Goal: Task Accomplishment & Management: Complete application form

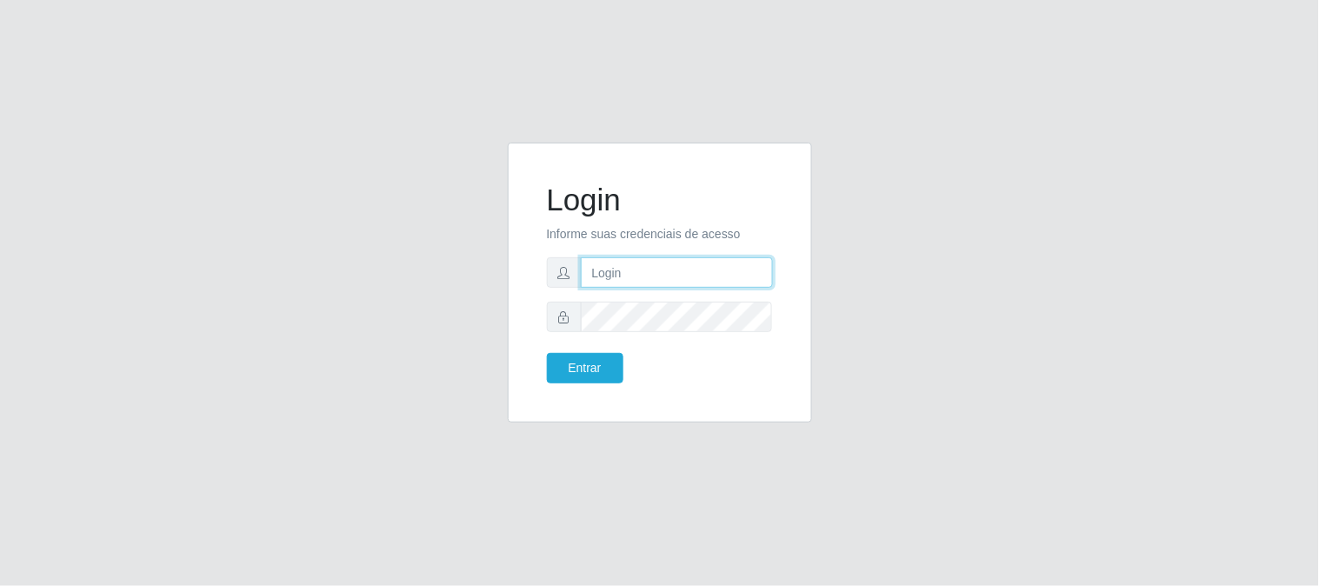
click at [627, 275] on input "text" at bounding box center [677, 272] width 192 height 30
type input "[EMAIL_ADDRESS][DOMAIN_NAME]"
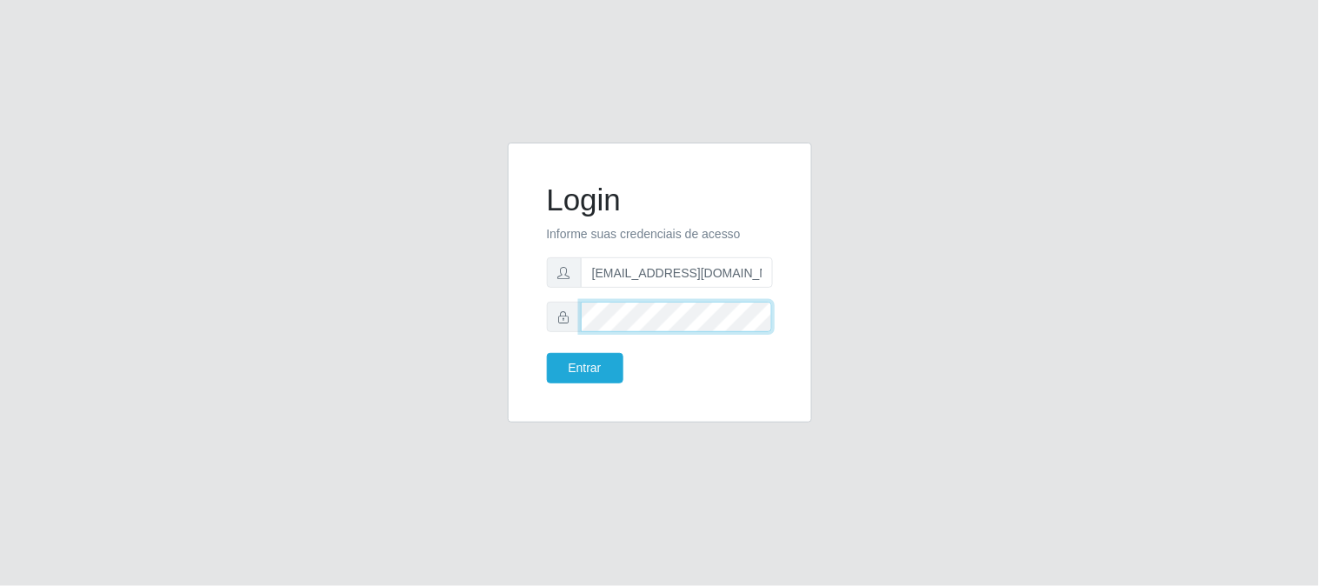
click at [547, 353] on button "Entrar" at bounding box center [585, 368] width 77 height 30
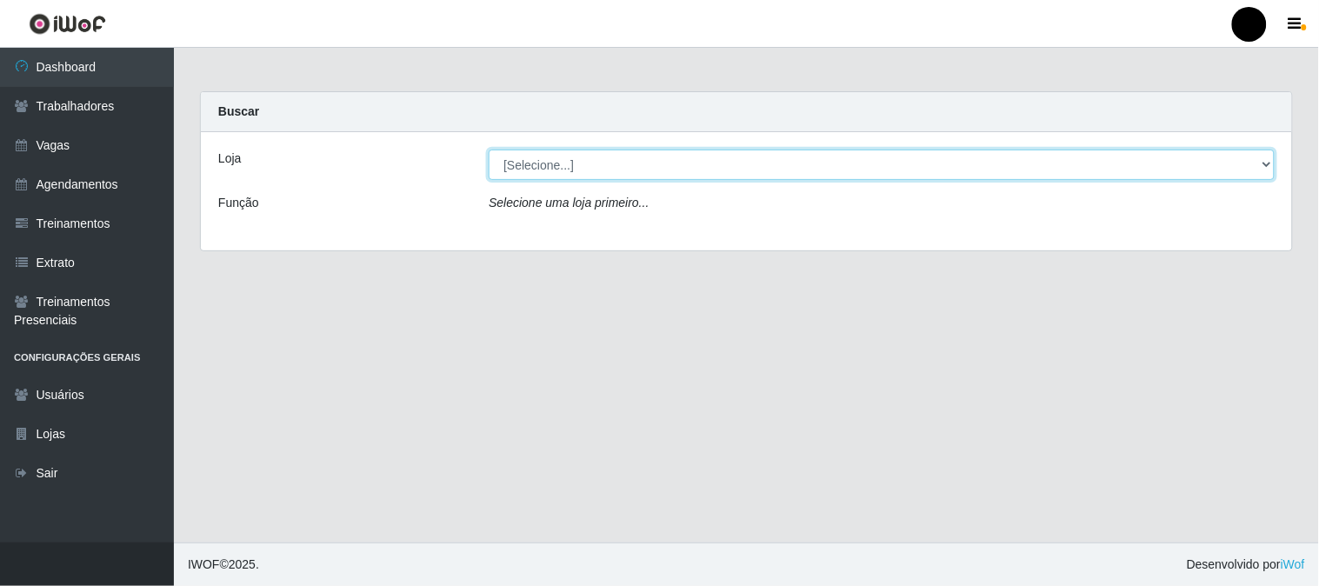
click at [589, 171] on select "[Selecione...] SuperFácil Atacado - Emaús" at bounding box center [882, 165] width 786 height 30
select select "407"
click at [489, 150] on select "[Selecione...] SuperFácil Atacado - Emaús" at bounding box center [882, 165] width 786 height 30
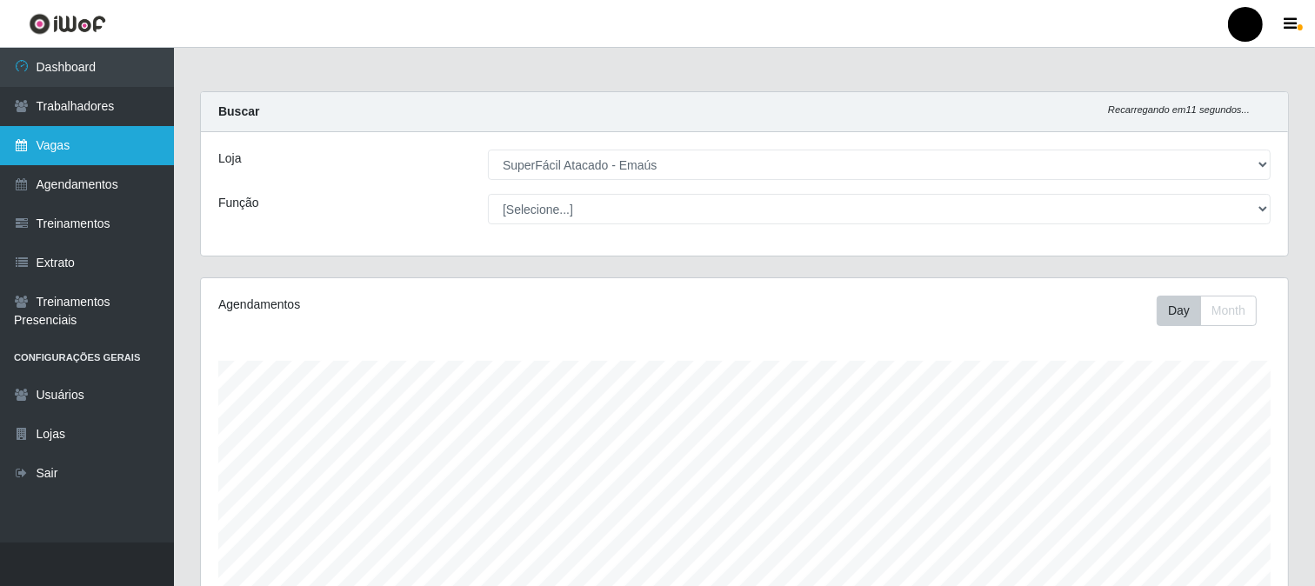
click at [76, 150] on link "Vagas" at bounding box center [87, 145] width 174 height 39
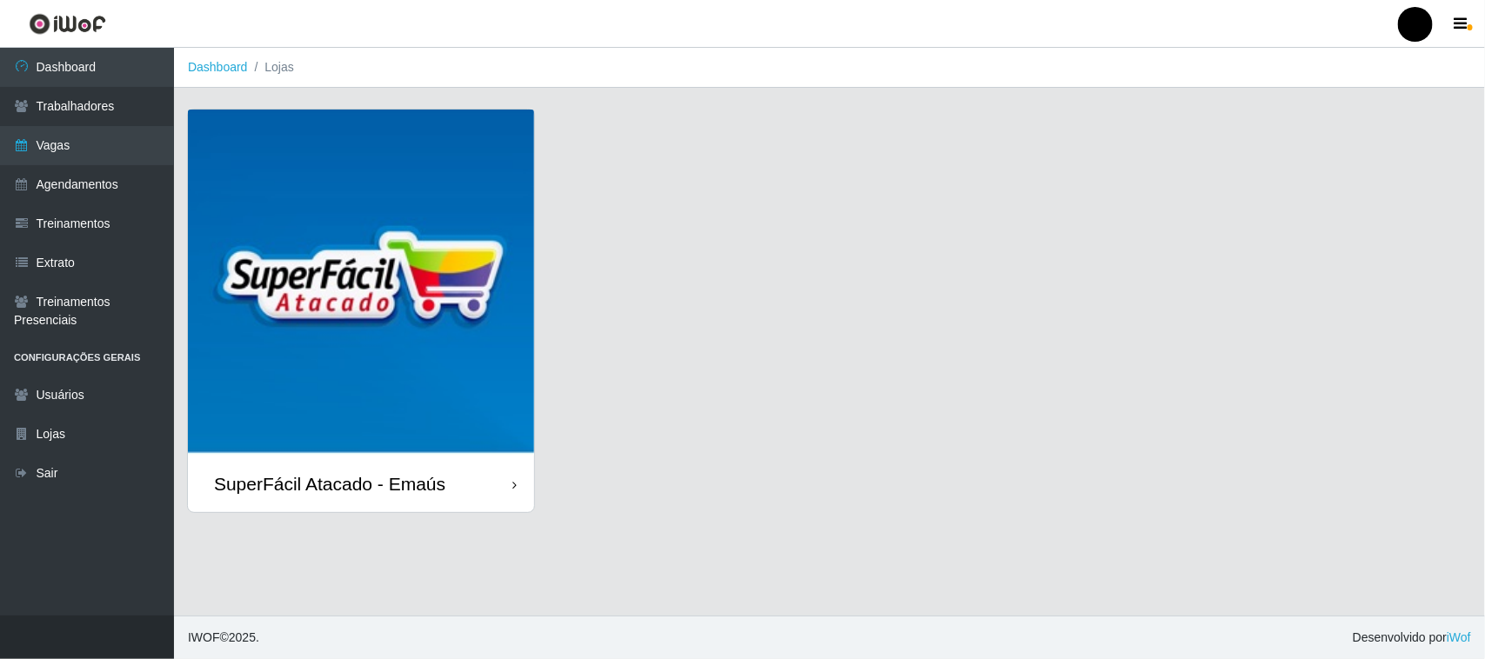
click at [537, 311] on div "SuperFácil Atacado - Emaús" at bounding box center [829, 321] width 1285 height 425
click at [379, 233] on img at bounding box center [361, 283] width 346 height 346
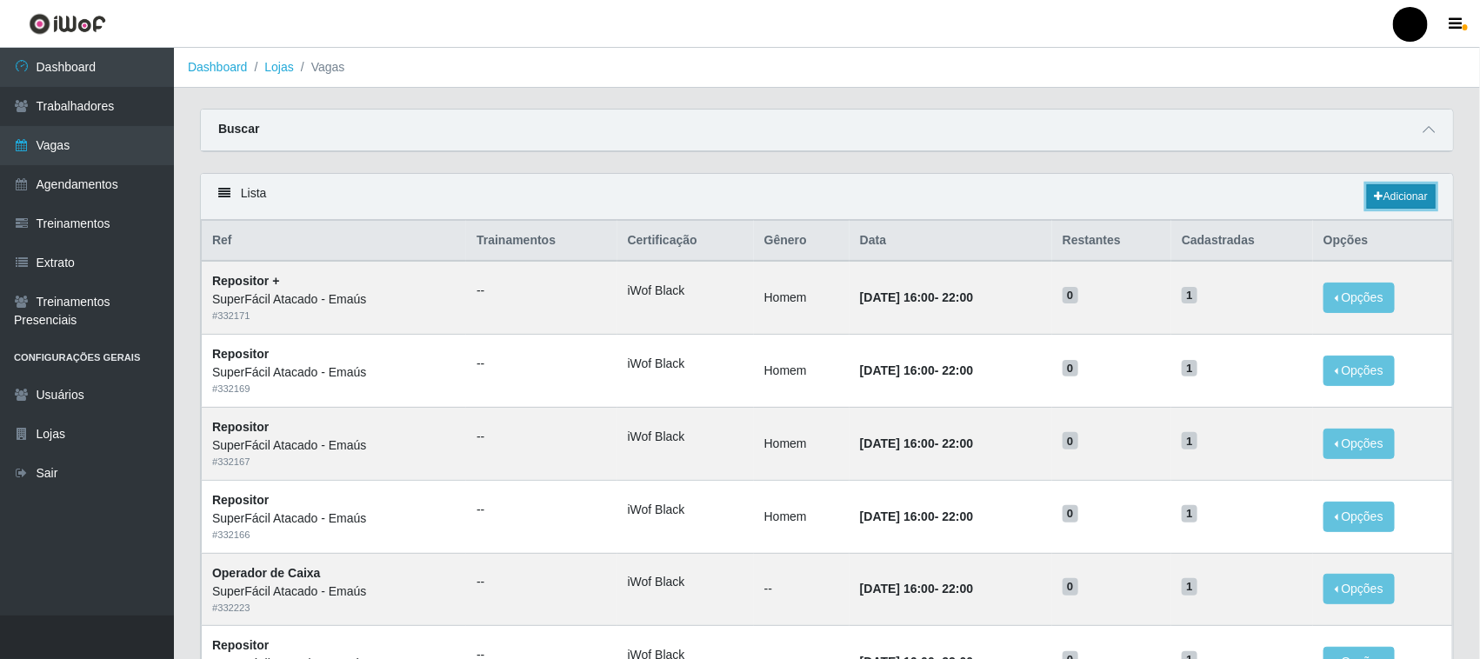
click at [1319, 202] on link "Adicionar" at bounding box center [1401, 196] width 69 height 24
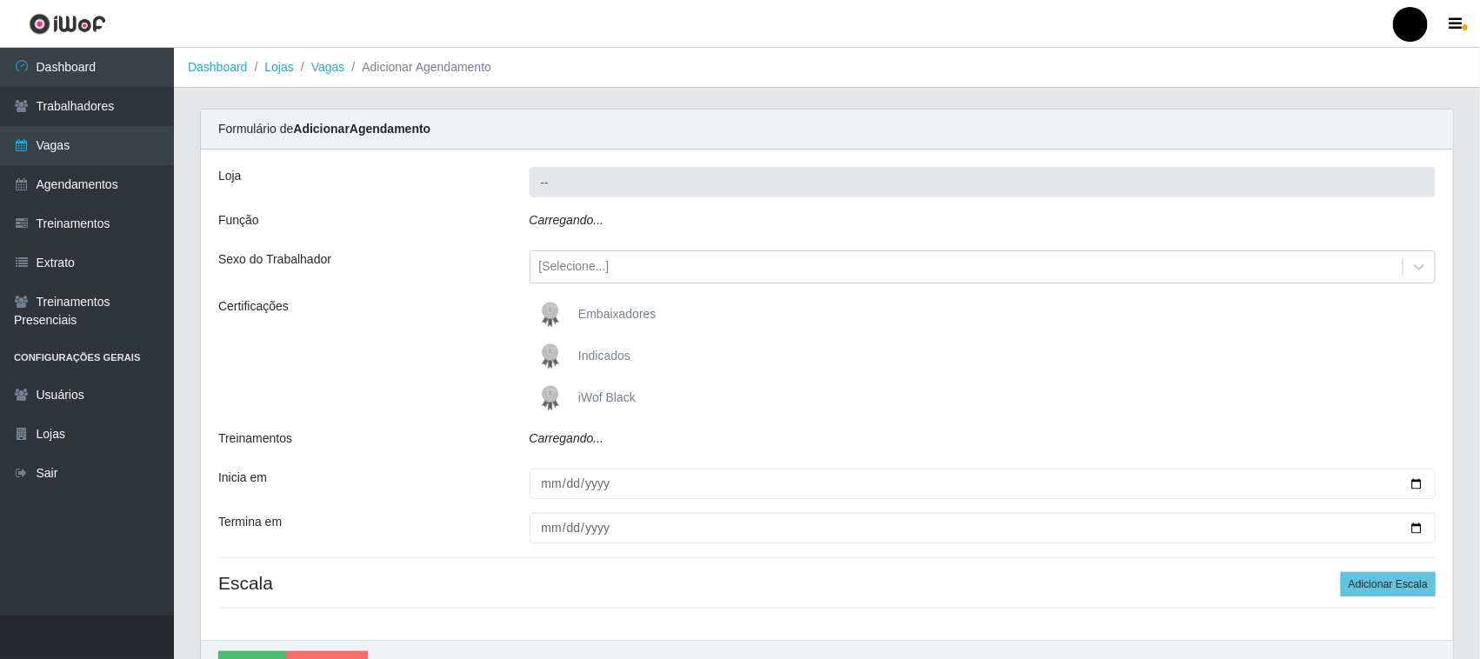
type input "SuperFácil Atacado - Emaús"
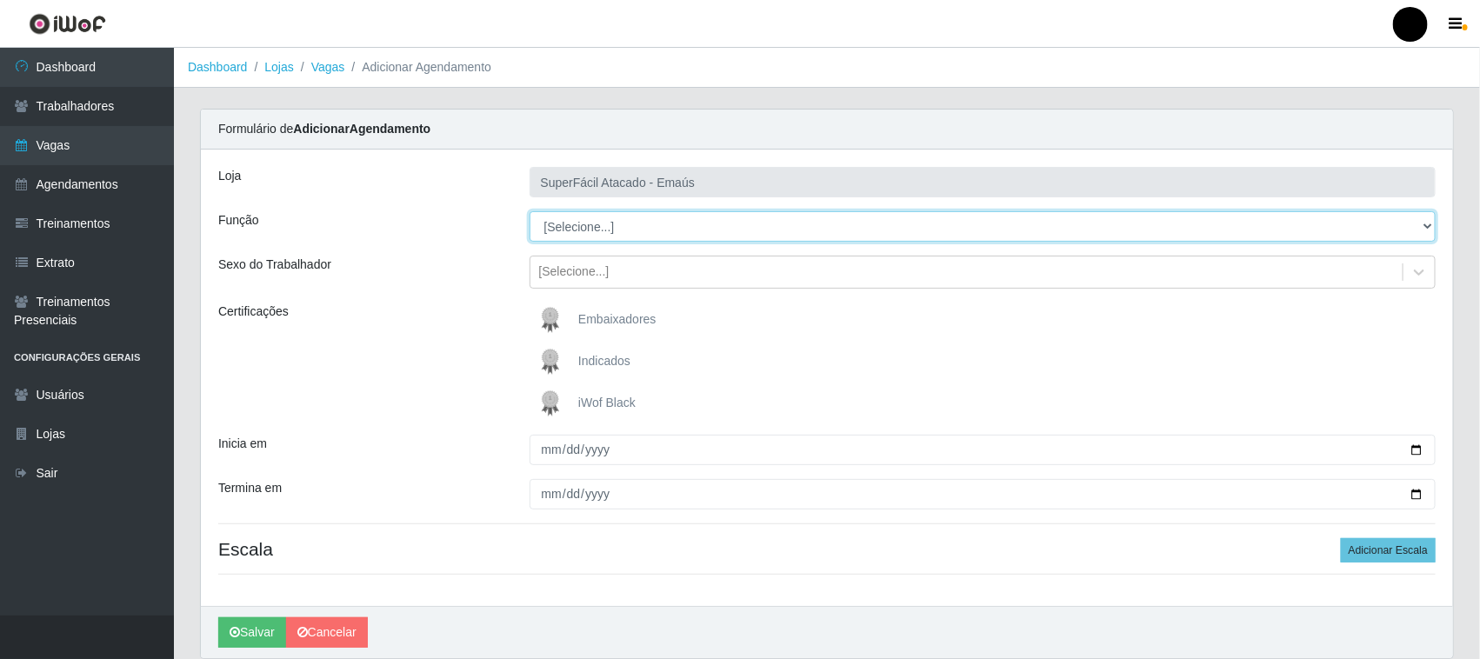
click at [688, 230] on select "[Selecione...] Auxiliar de Estacionamento Auxiliar de Estacionamento + Auxiliar…" at bounding box center [983, 226] width 907 height 30
select select "22"
click at [530, 211] on select "[Selecione...] Auxiliar de Estacionamento Auxiliar de Estacionamento + Auxiliar…" at bounding box center [983, 226] width 907 height 30
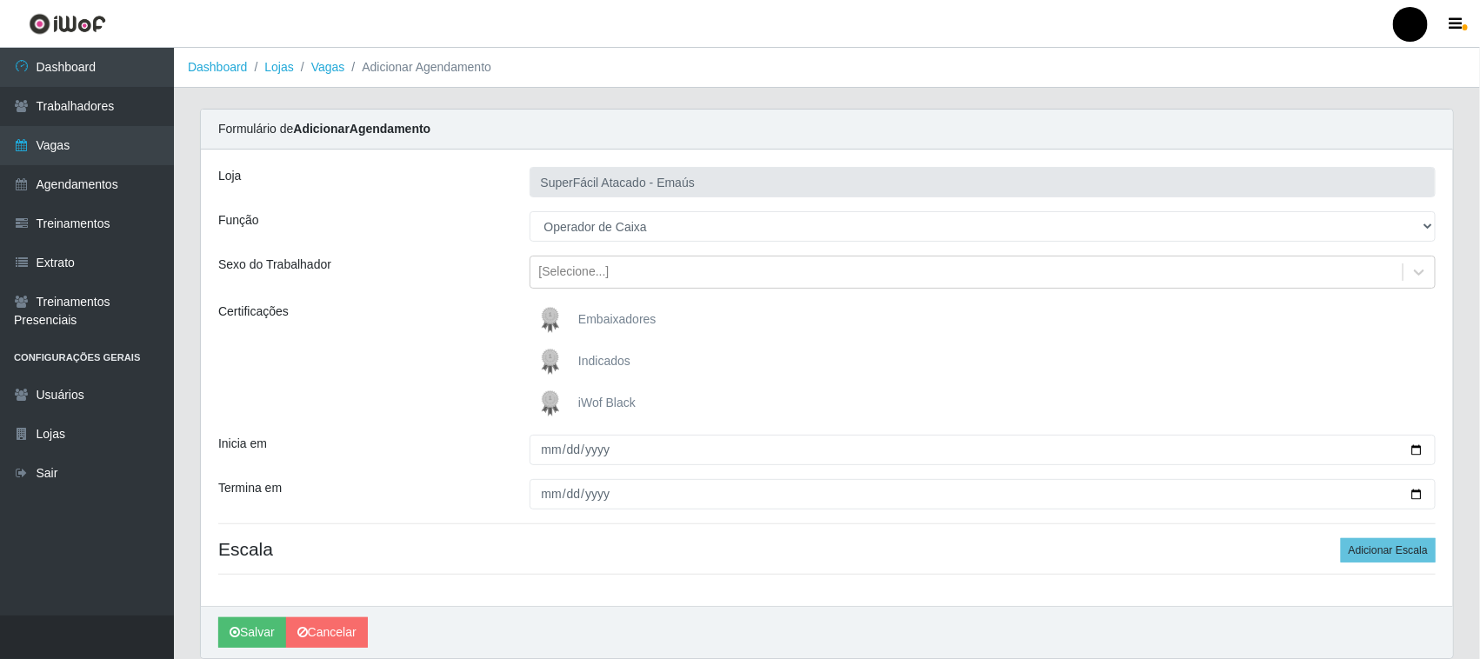
click at [546, 401] on img at bounding box center [554, 403] width 42 height 35
click at [0, 0] on input "iWof Black" at bounding box center [0, 0] width 0 height 0
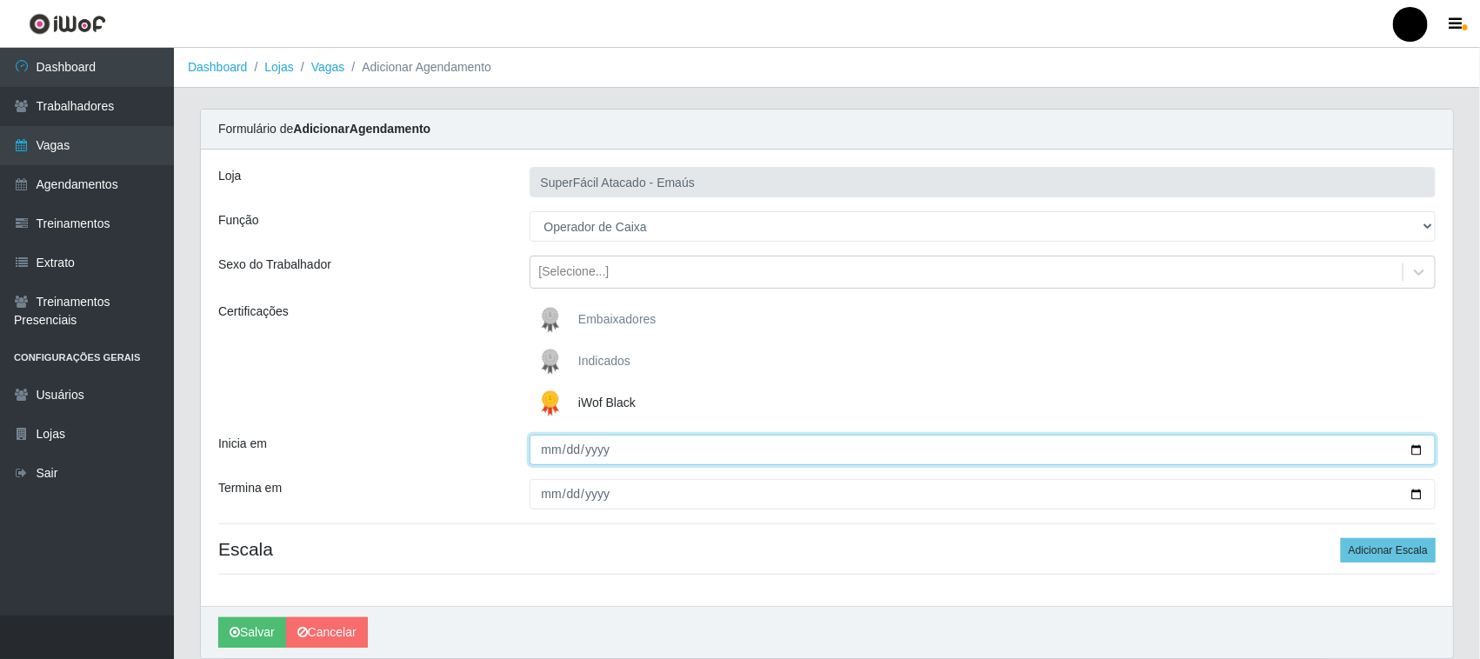
click at [1319, 450] on input "Inicia em" at bounding box center [983, 450] width 907 height 30
type input "[DATE]"
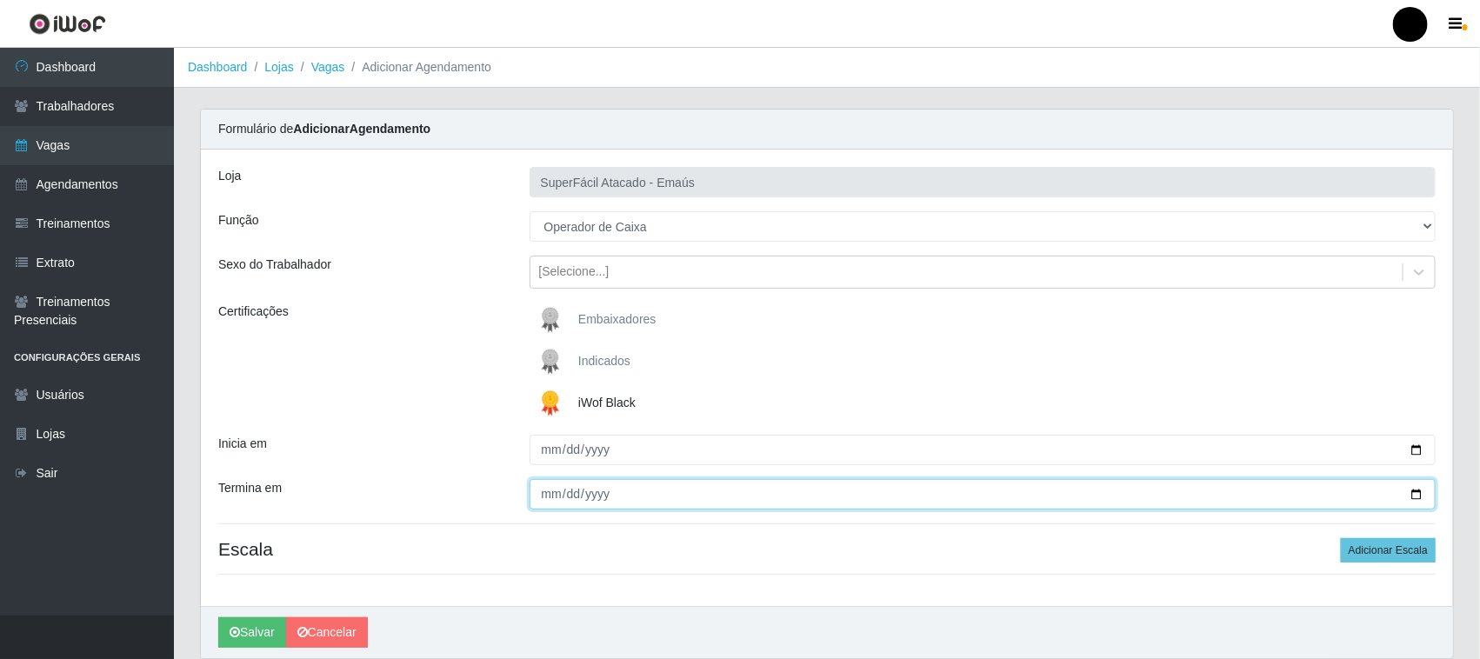
click at [1319, 492] on input "Termina em" at bounding box center [983, 494] width 907 height 30
type input "[DATE]"
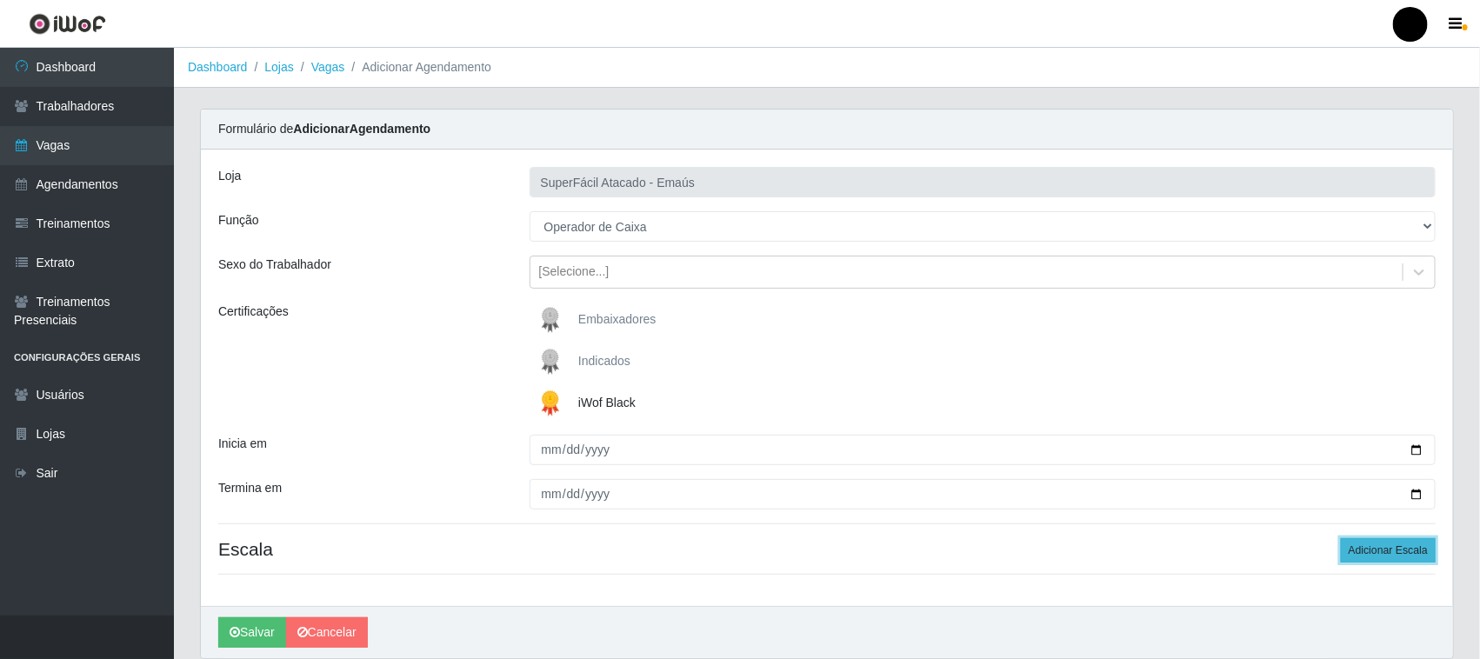
click at [1319, 553] on button "Adicionar Escala" at bounding box center [1388, 550] width 95 height 24
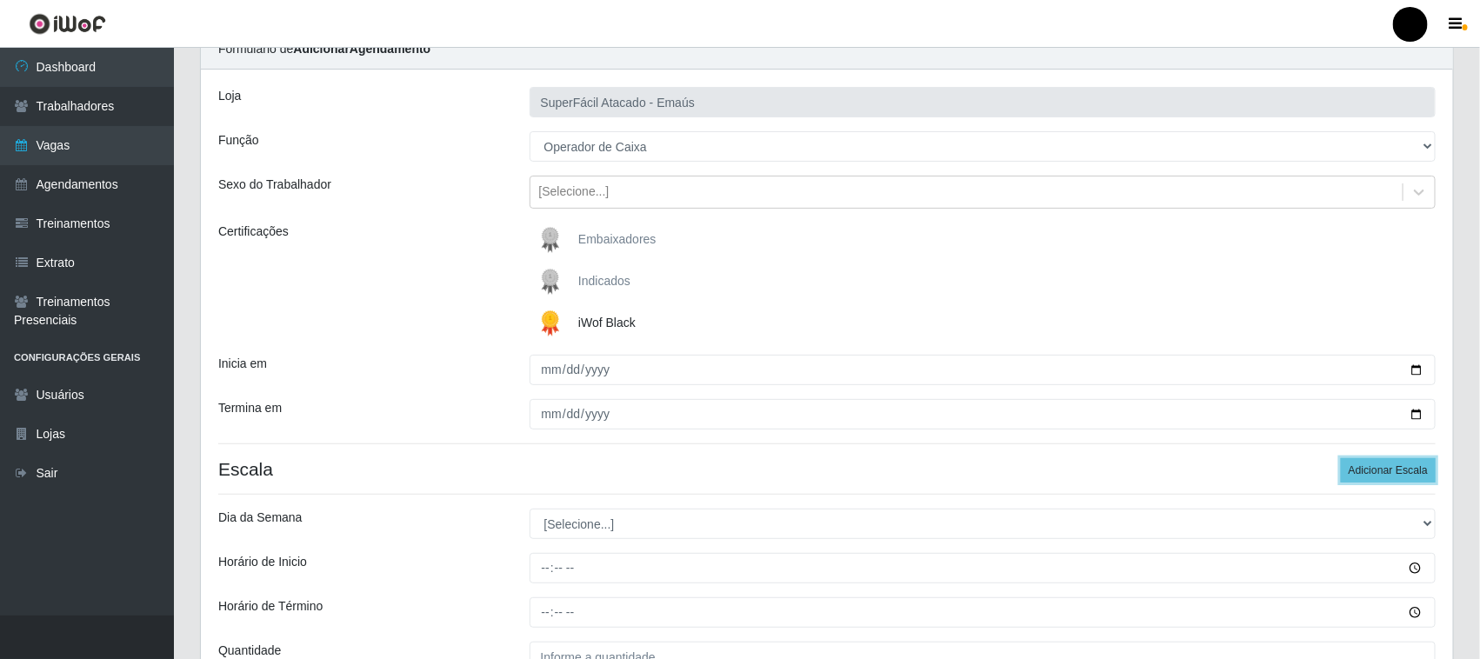
scroll to position [258, 0]
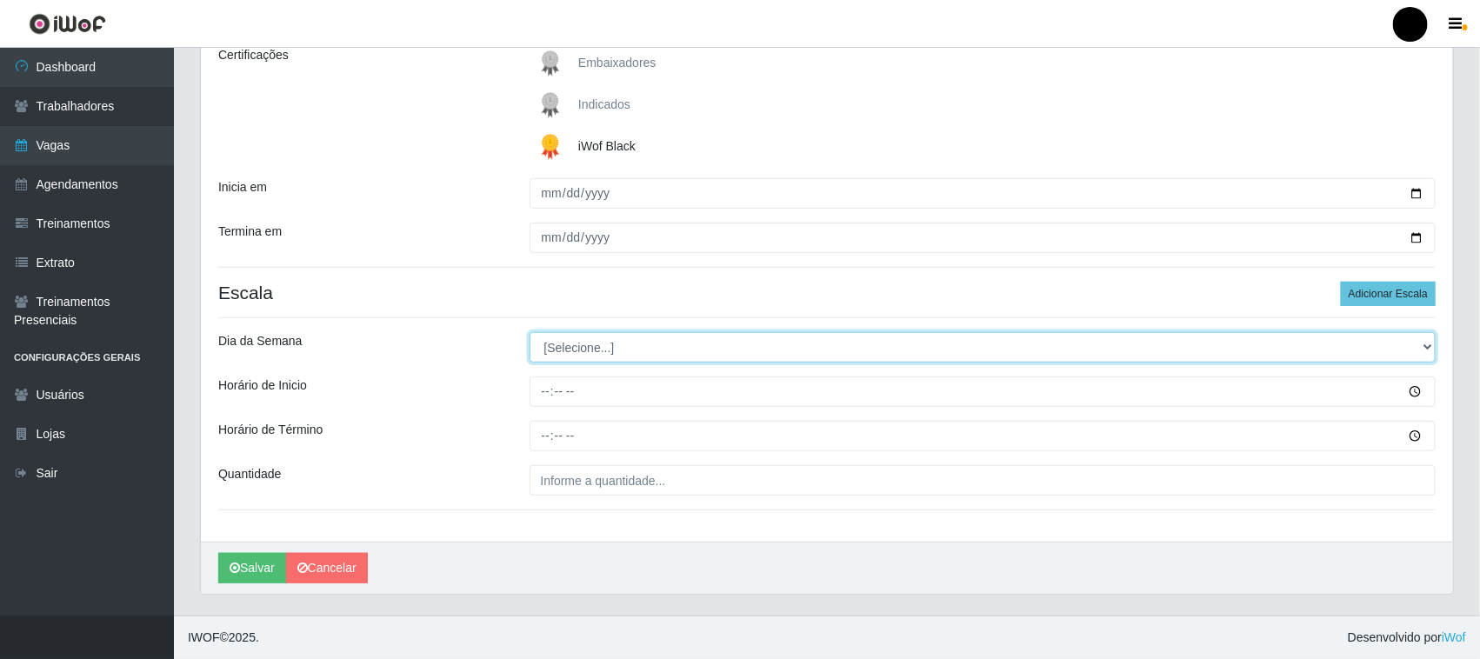
click at [591, 349] on select "[Selecione...] Segunda Terça Quarta Quinta Sexta Sábado Domingo" at bounding box center [983, 347] width 907 height 30
select select "5"
click at [530, 332] on select "[Selecione...] Segunda Terça Quarta Quinta Sexta Sábado Domingo" at bounding box center [983, 347] width 907 height 30
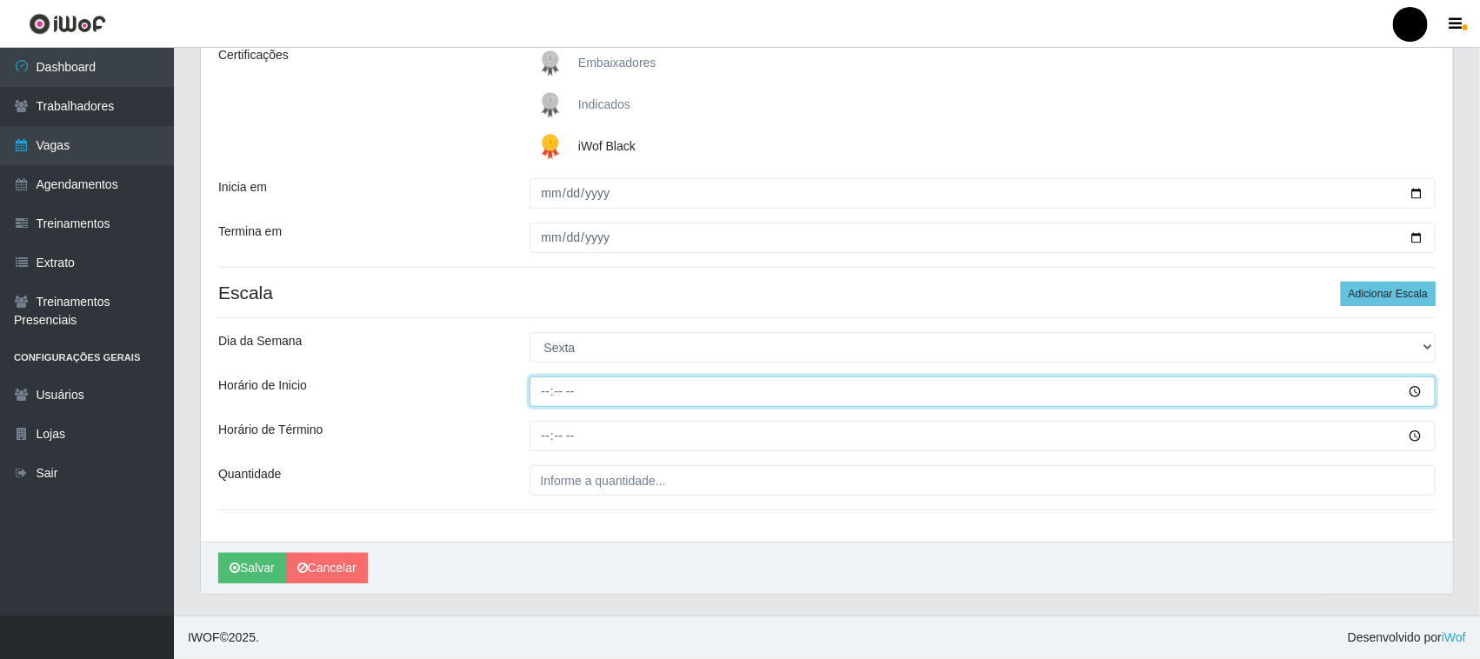
click at [542, 393] on input "Horário de Inicio" at bounding box center [983, 392] width 907 height 30
type input "08:00"
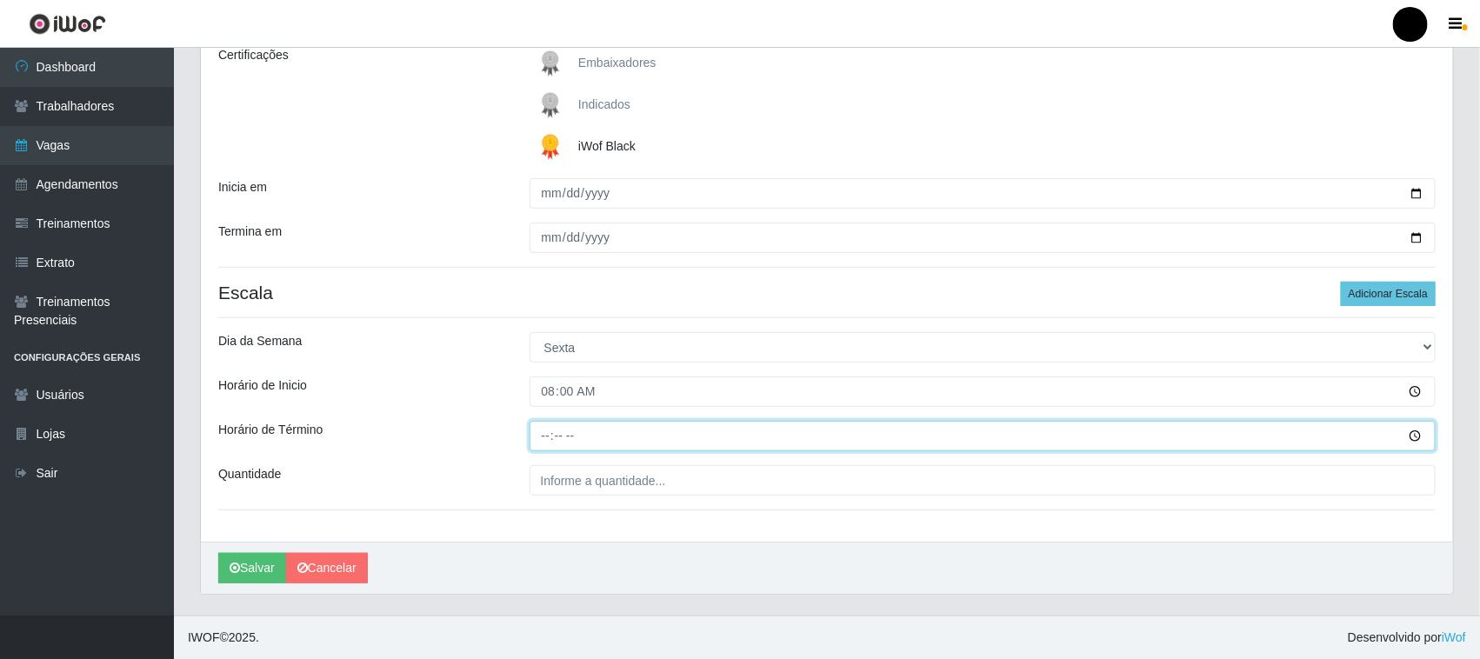
click at [545, 437] on input "Horário de Término" at bounding box center [983, 436] width 907 height 30
type input "14:00"
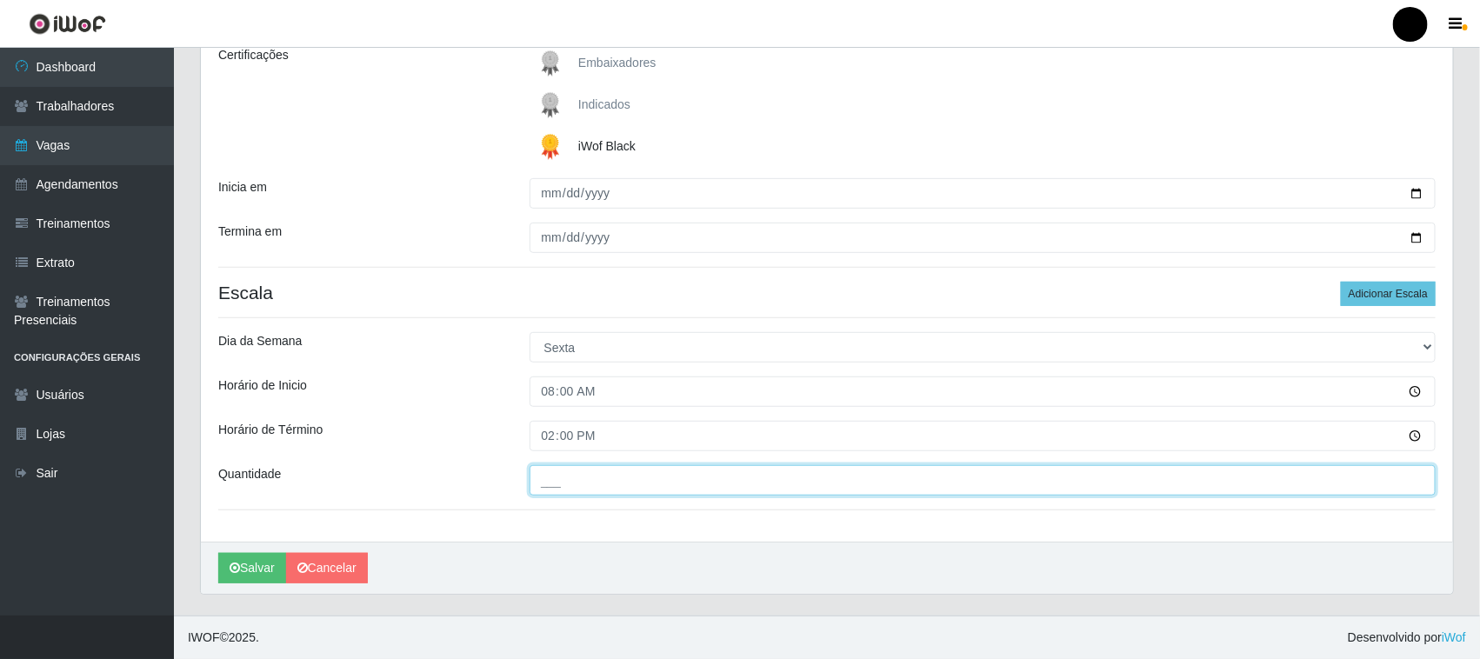
click at [553, 484] on input "___" at bounding box center [983, 480] width 907 height 30
type input "1__"
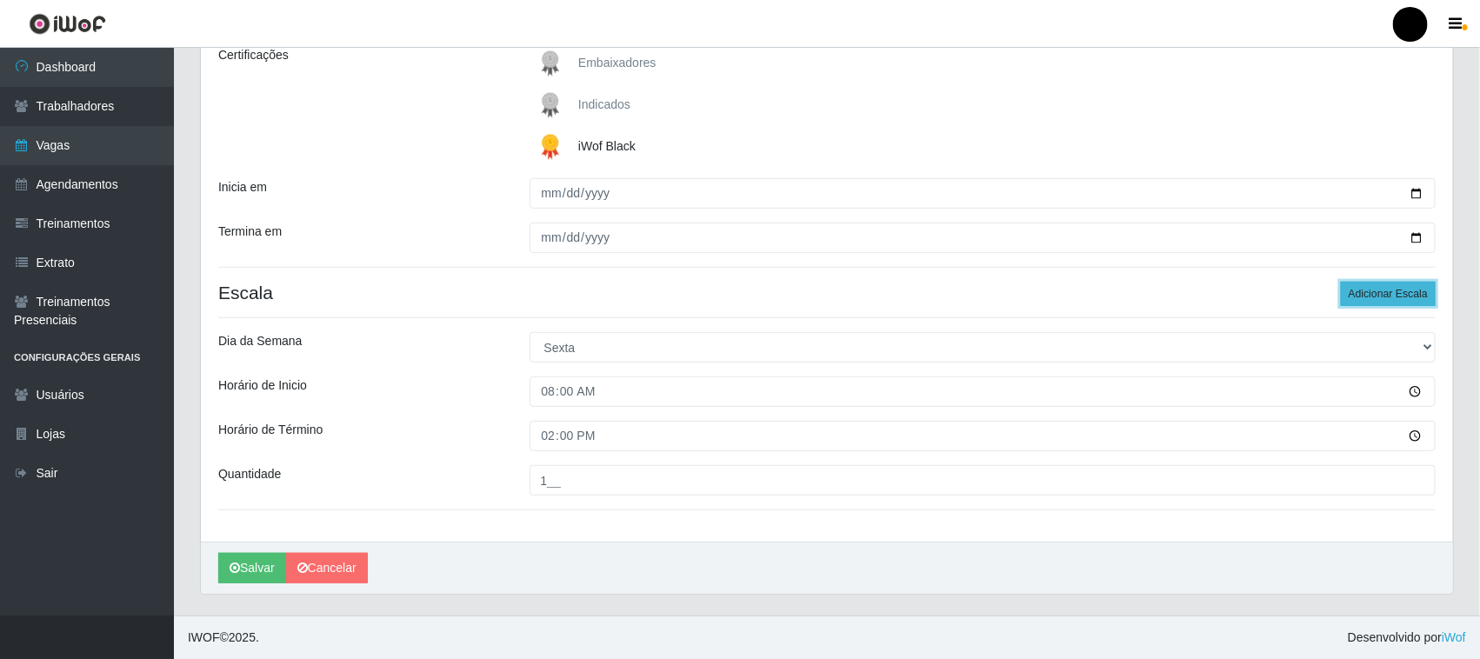
click at [1319, 302] on button "Adicionar Escala" at bounding box center [1388, 294] width 95 height 24
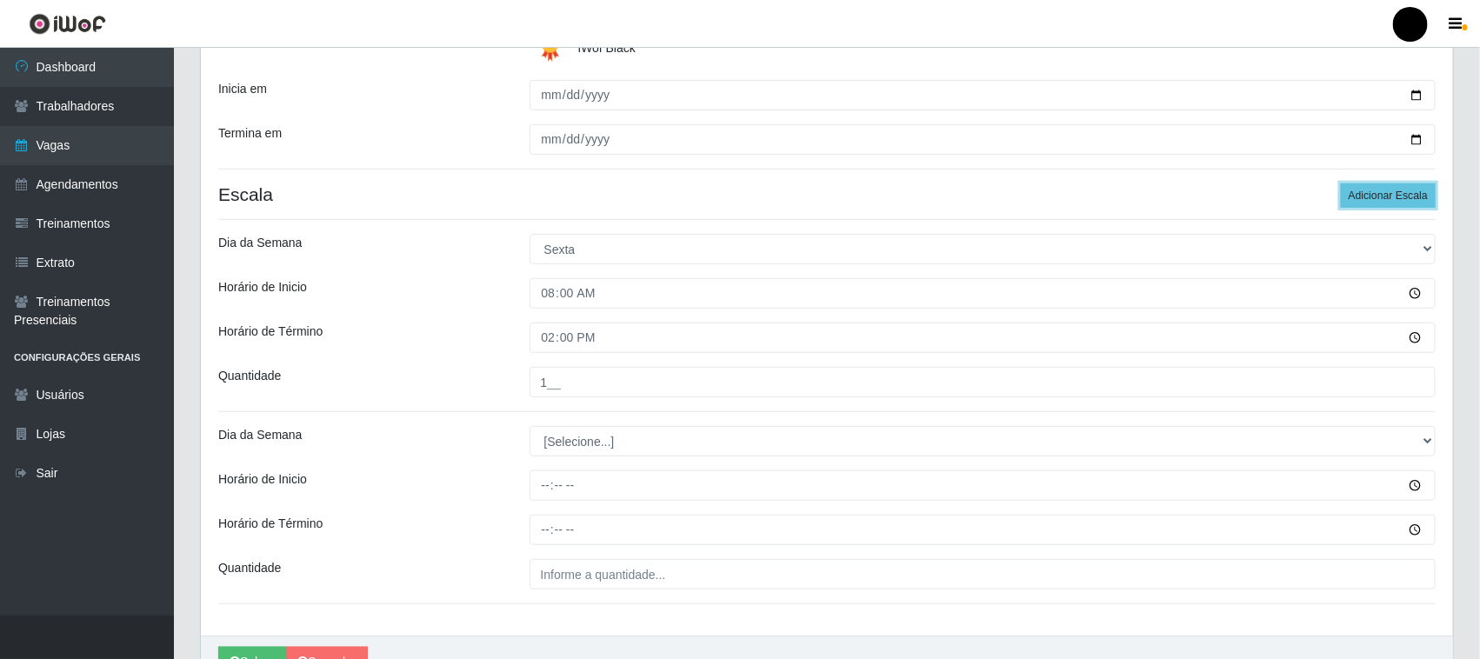
scroll to position [451, 0]
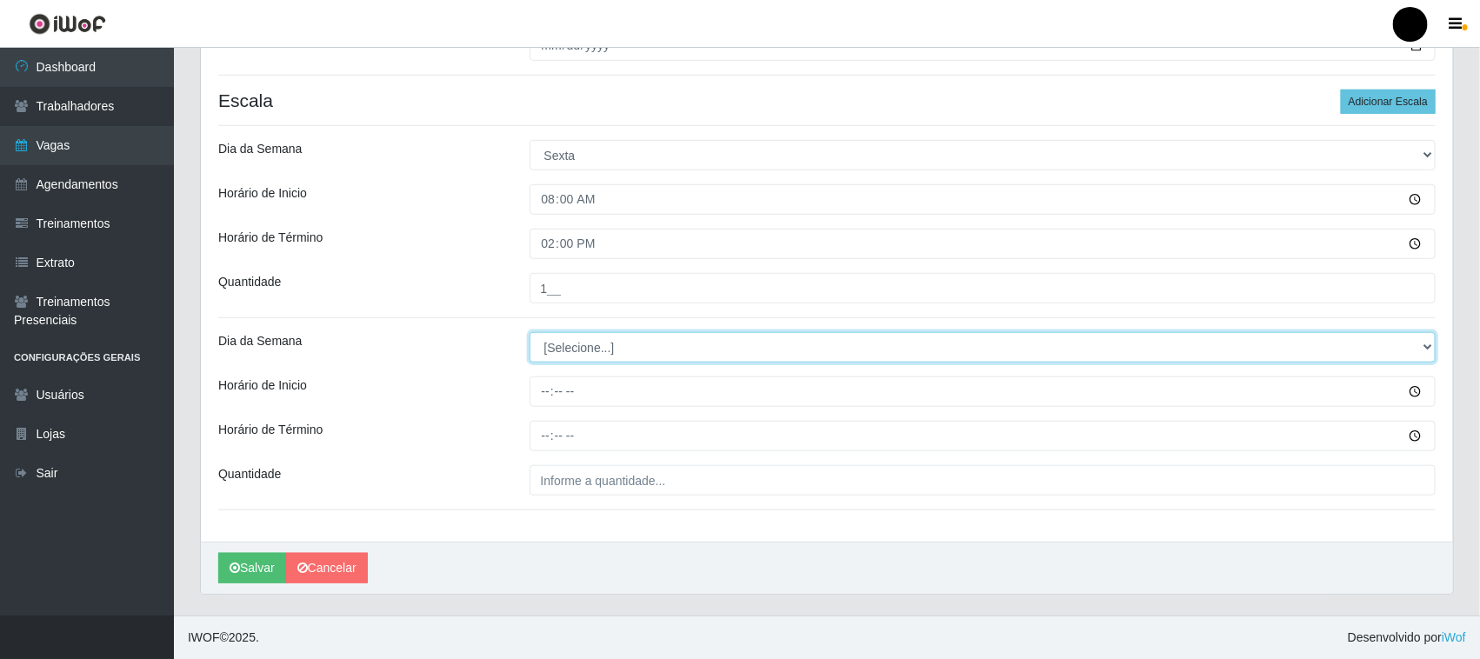
click at [588, 342] on select "[Selecione...] Segunda Terça Quarta Quinta Sexta Sábado Domingo" at bounding box center [983, 347] width 907 height 30
select select "5"
click at [530, 332] on select "[Selecione...] Segunda Terça Quarta Quinta Sexta Sábado Domingo" at bounding box center [983, 347] width 907 height 30
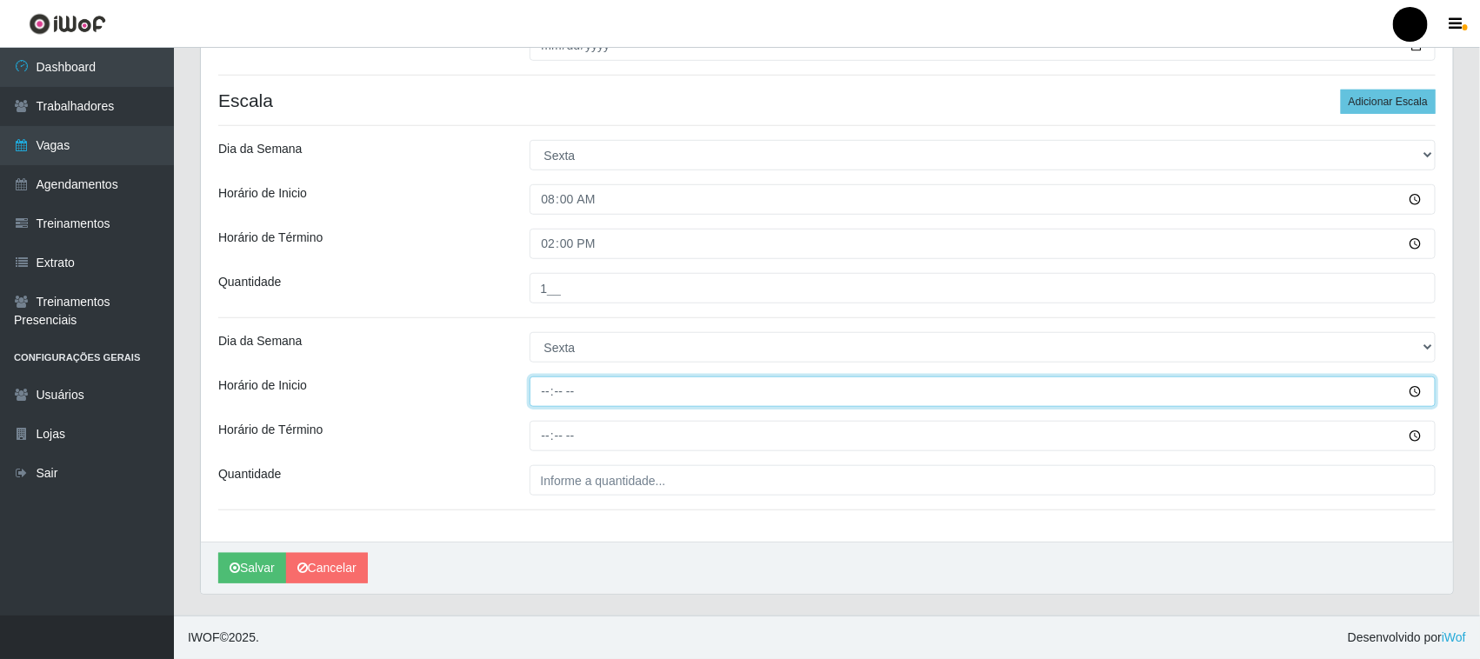
click at [542, 390] on input "Horário de Inicio" at bounding box center [983, 392] width 907 height 30
type input "09:00"
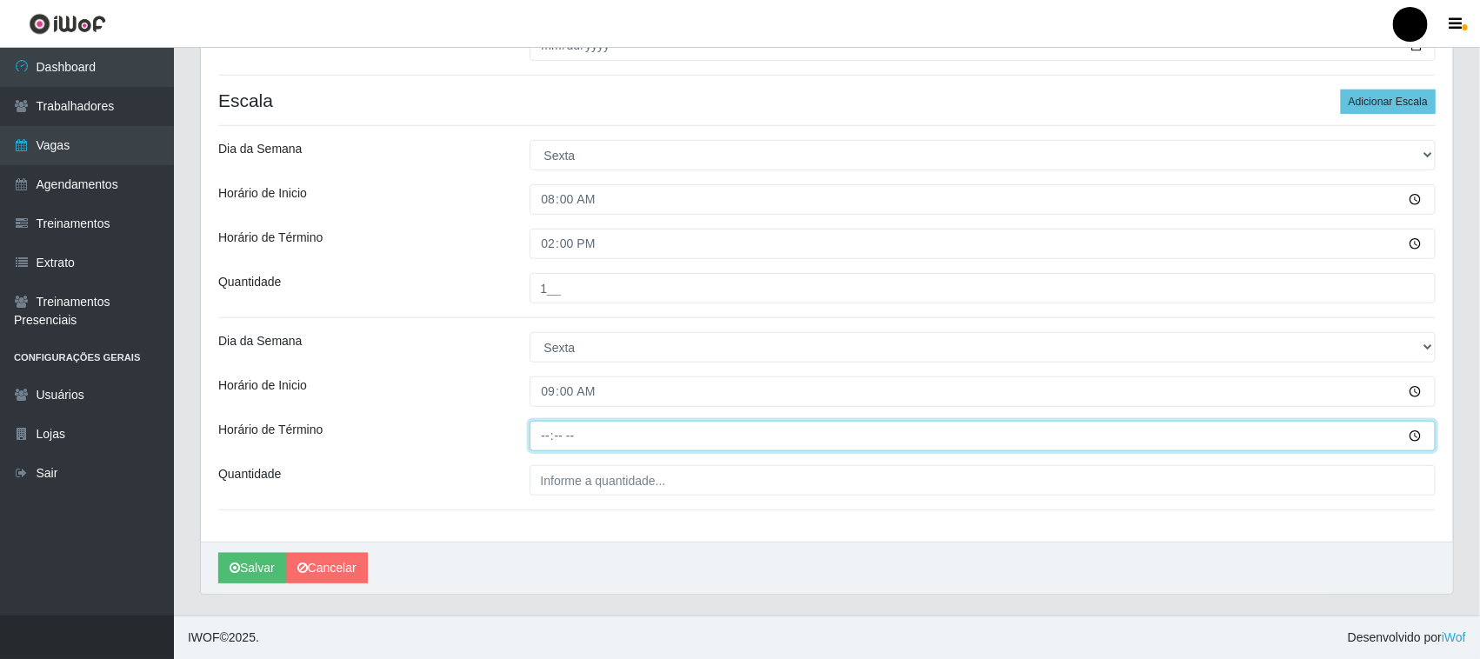
click at [546, 437] on input "Horário de Término" at bounding box center [983, 436] width 907 height 30
type input "15:00"
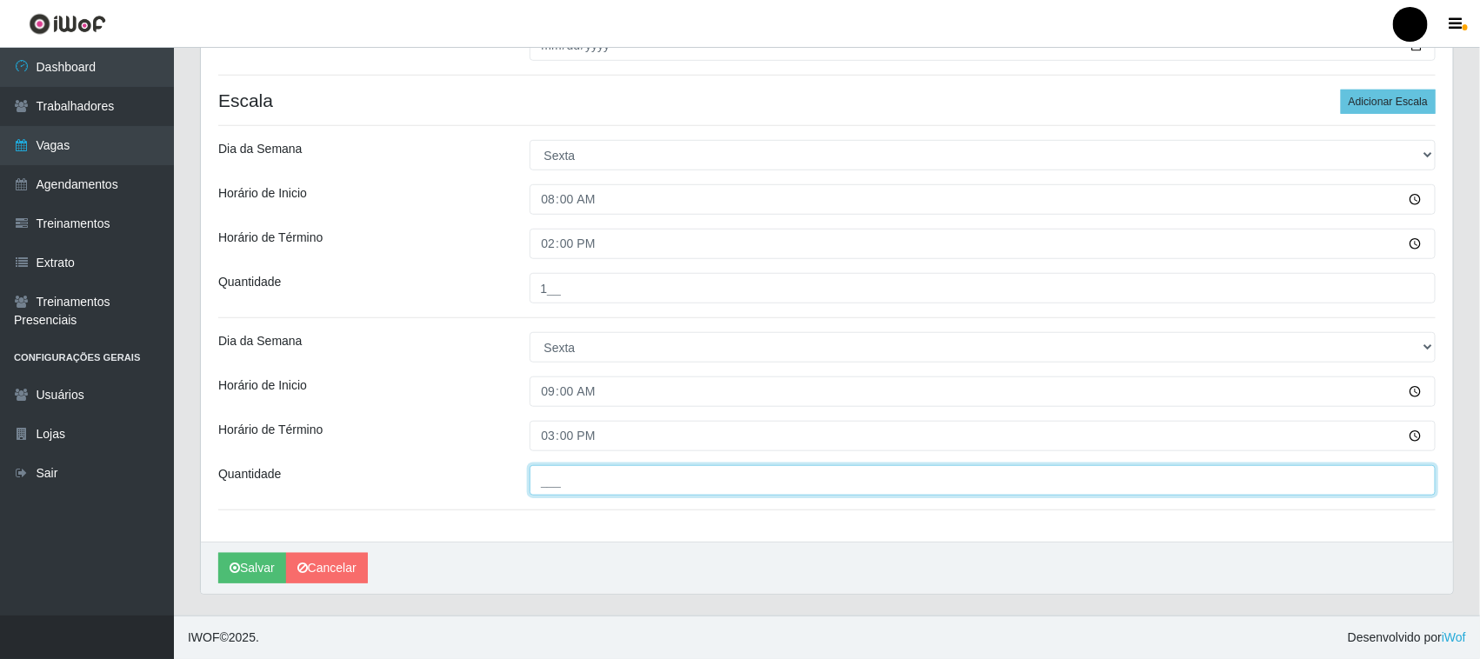
click at [552, 477] on input "___" at bounding box center [983, 480] width 907 height 30
type input "1__"
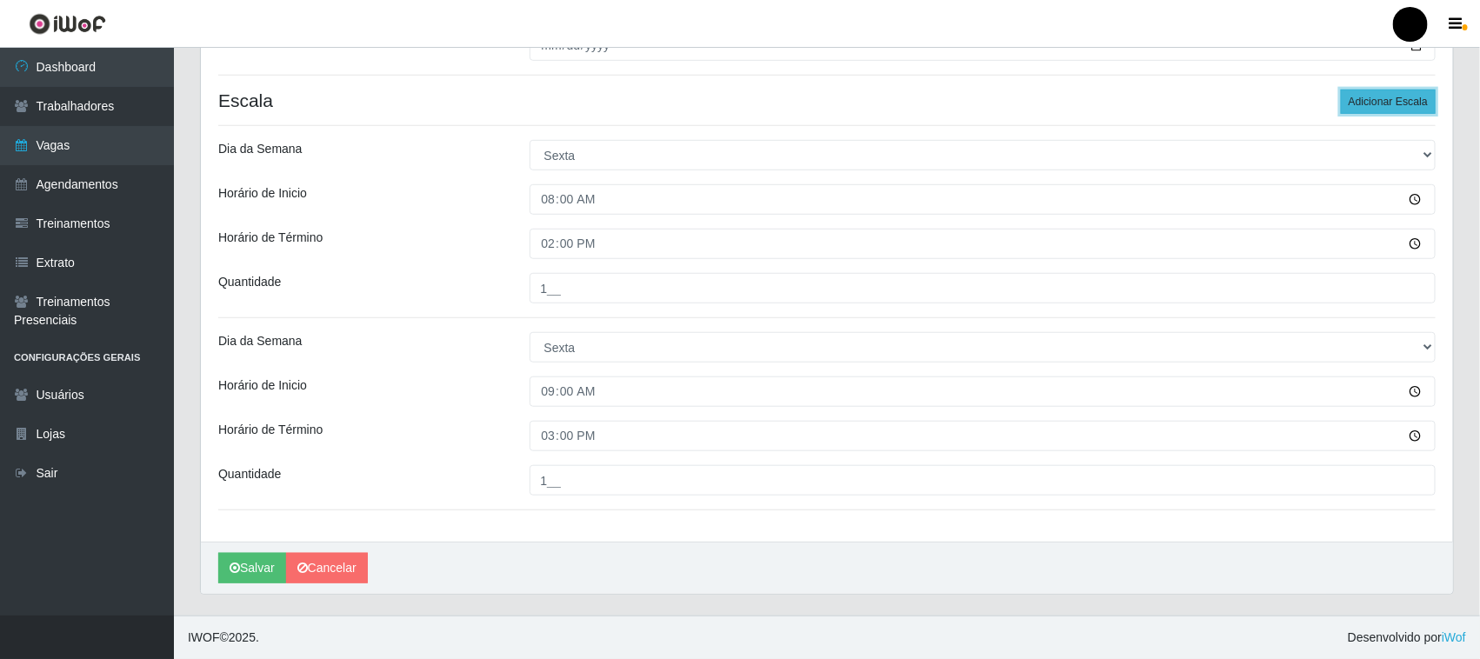
click at [1319, 92] on button "Adicionar Escala" at bounding box center [1388, 102] width 95 height 24
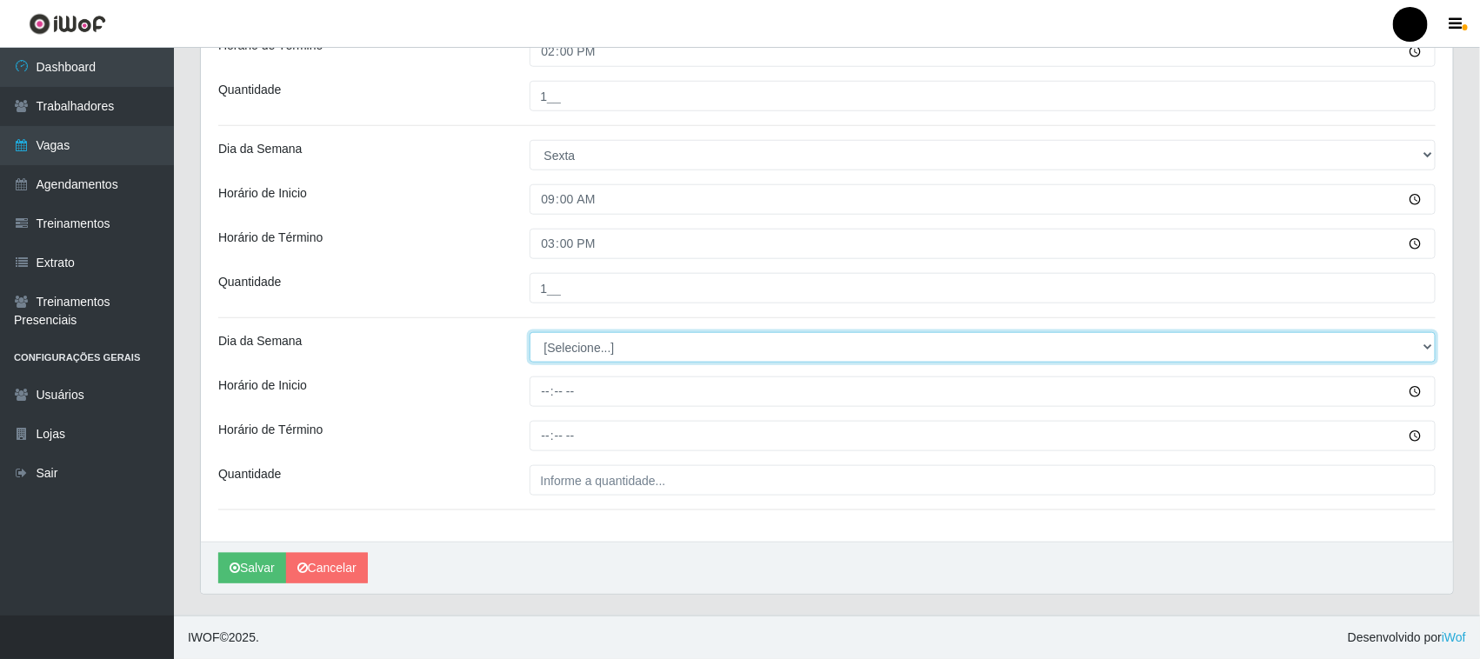
click at [603, 354] on select "[Selecione...] Segunda Terça Quarta Quinta Sexta Sábado Domingo" at bounding box center [983, 347] width 907 height 30
click at [596, 350] on select "[Selecione...] Segunda Terça Quarta Quinta Sexta Sábado Domingo" at bounding box center [983, 347] width 907 height 30
click at [554, 341] on select "[Selecione...] Segunda Terça Quarta Quinta Sexta Sábado Domingo" at bounding box center [983, 347] width 907 height 30
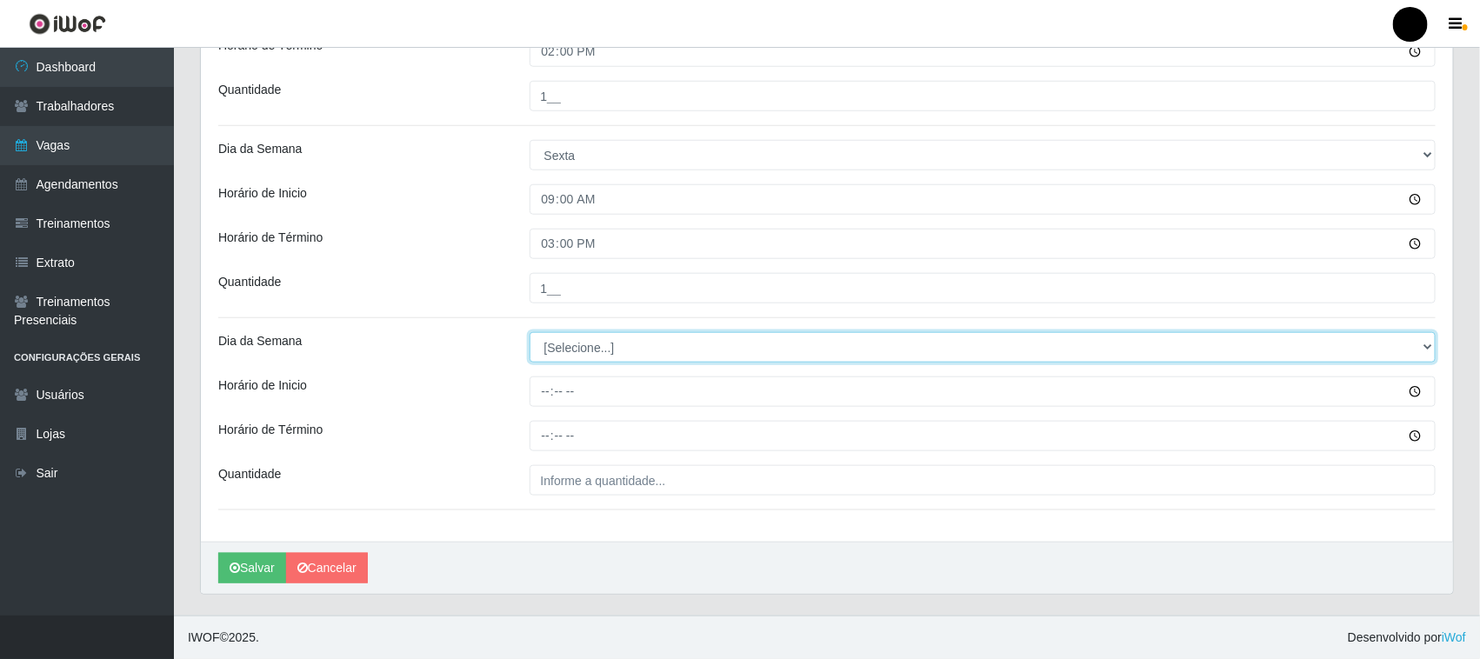
click at [554, 341] on select "[Selecione...] Segunda Terça Quarta Quinta Sexta Sábado Domingo" at bounding box center [983, 347] width 907 height 30
select select "5"
click at [530, 332] on select "[Selecione...] Segunda Terça Quarta Quinta Sexta Sábado Domingo" at bounding box center [983, 347] width 907 height 30
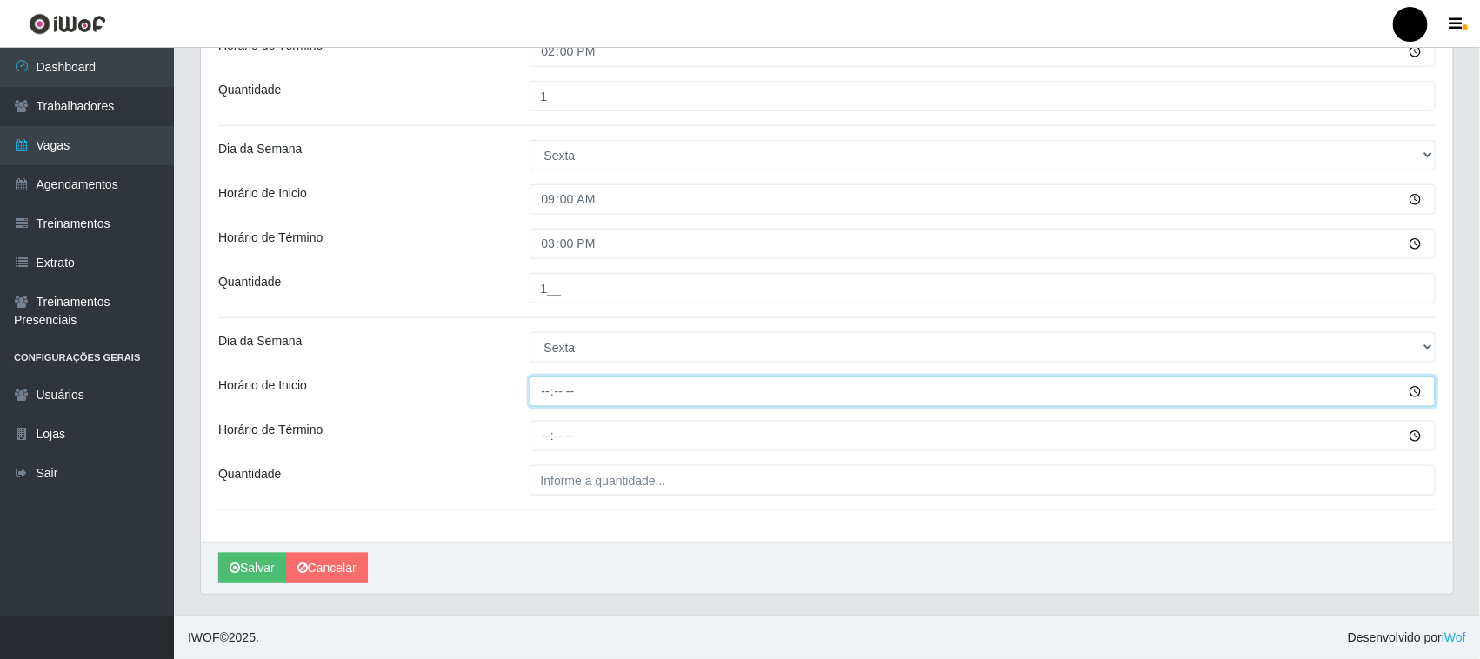
click at [544, 397] on input "Horário de Inicio" at bounding box center [983, 392] width 907 height 30
type input "16:00"
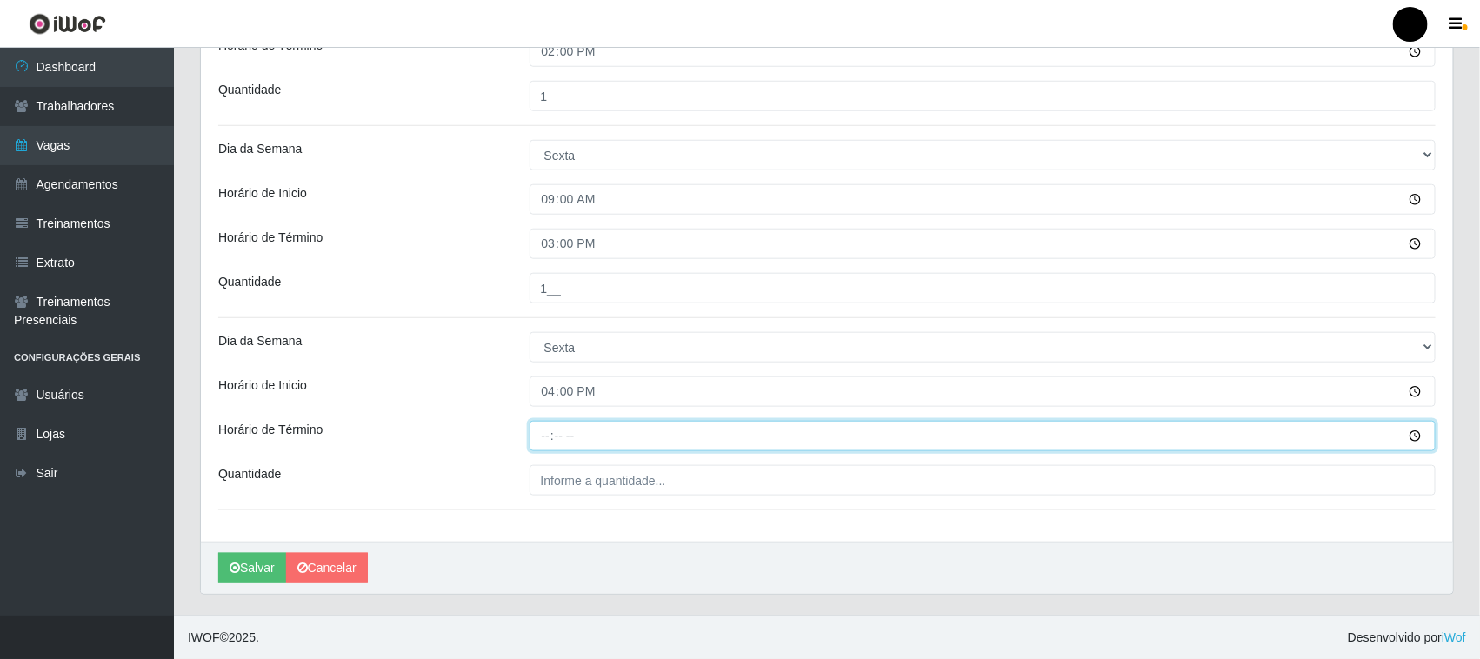
click at [551, 431] on input "Horário de Término" at bounding box center [983, 436] width 907 height 30
type input "22:00"
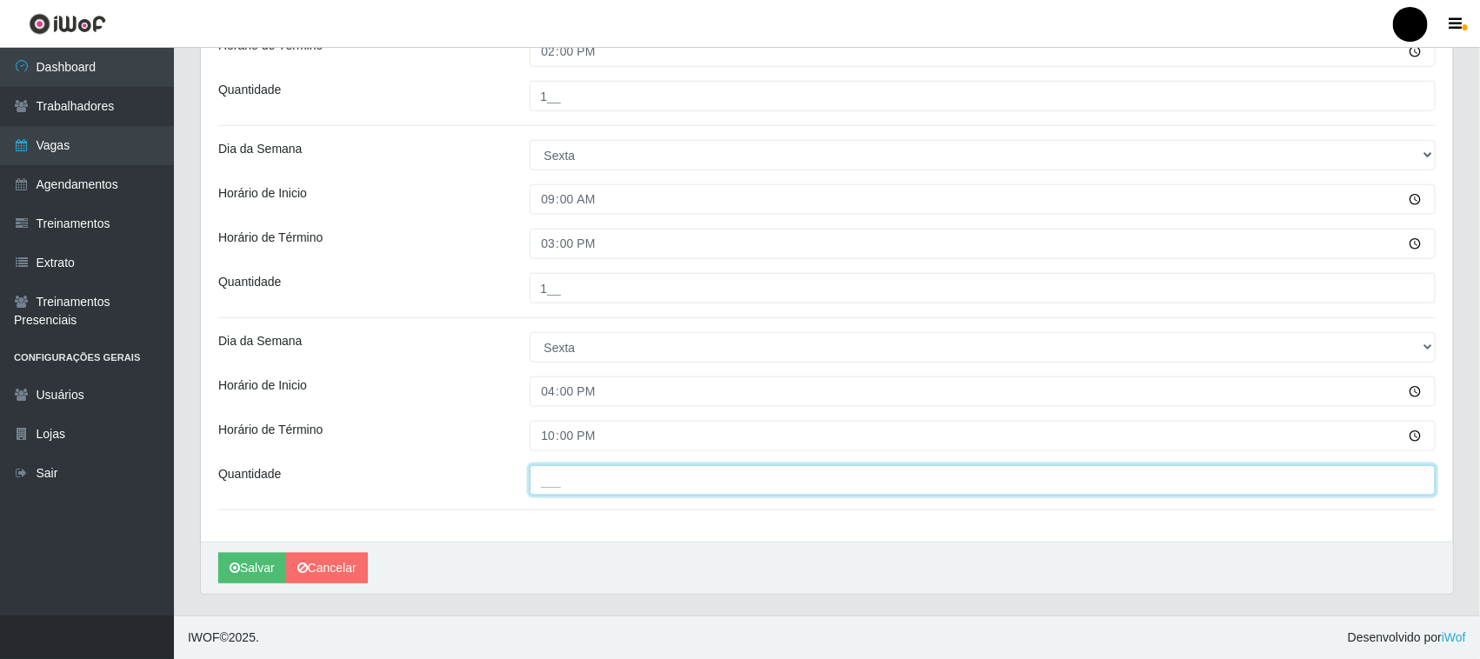
click at [579, 478] on input "___" at bounding box center [983, 480] width 907 height 30
type input "2__"
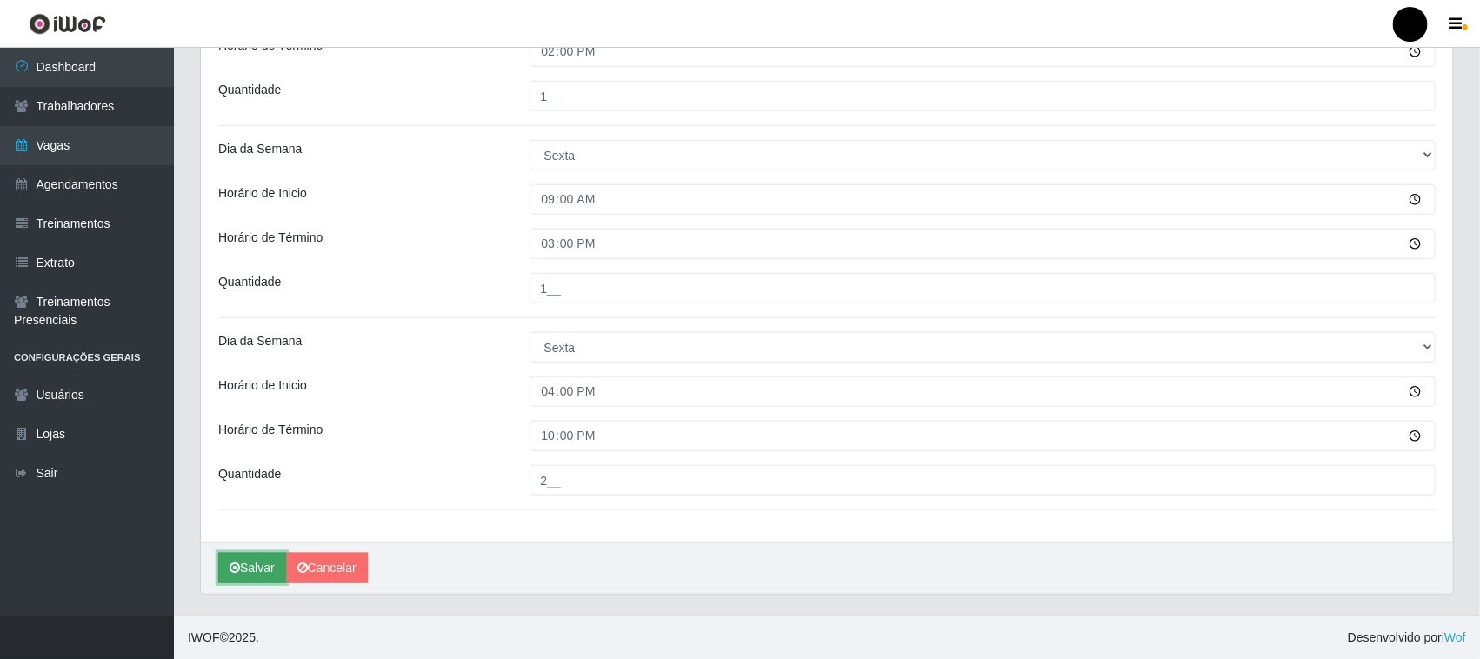
click at [264, 558] on button "Salvar" at bounding box center [252, 568] width 68 height 30
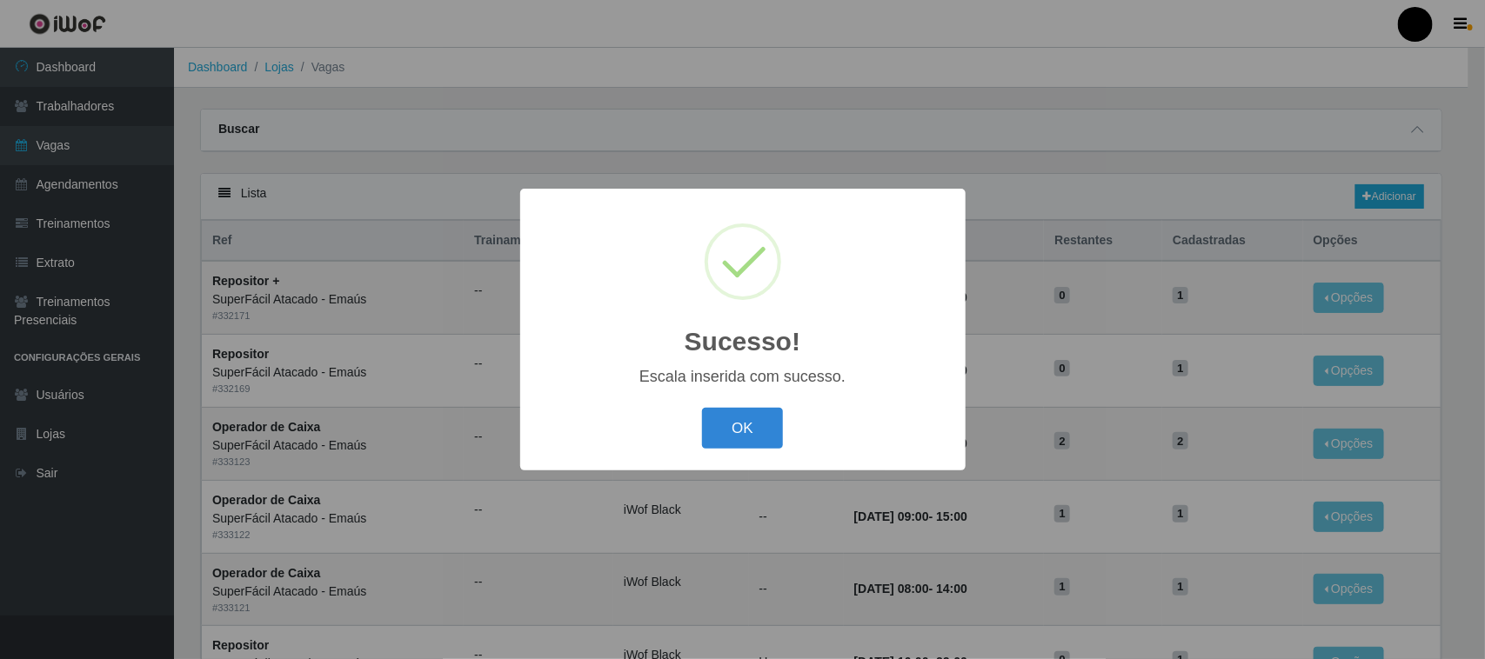
click at [755, 401] on div "Sucesso! × Escala inserida com sucesso. OK Cancel" at bounding box center [742, 330] width 445 height 282
click at [750, 429] on button "OK" at bounding box center [742, 428] width 81 height 41
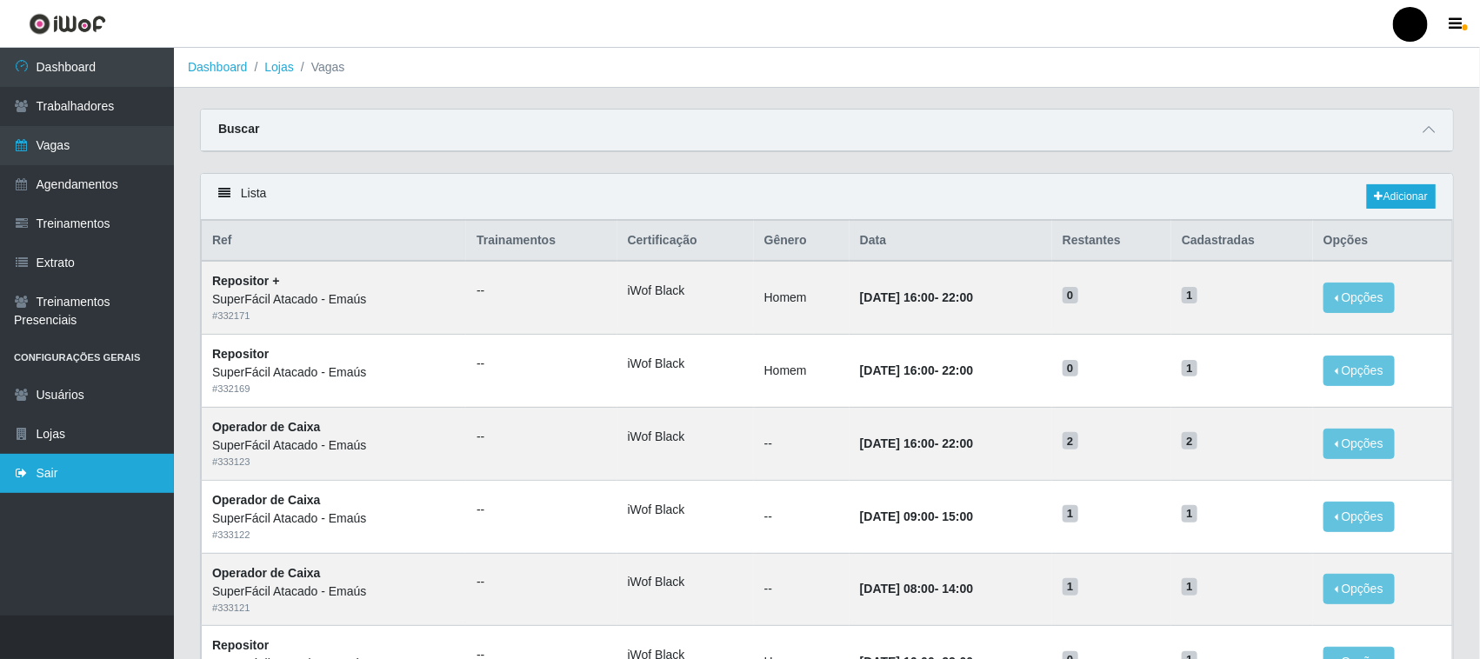
click at [45, 471] on link "Sair" at bounding box center [87, 473] width 174 height 39
